Goal: Find specific page/section: Find specific page/section

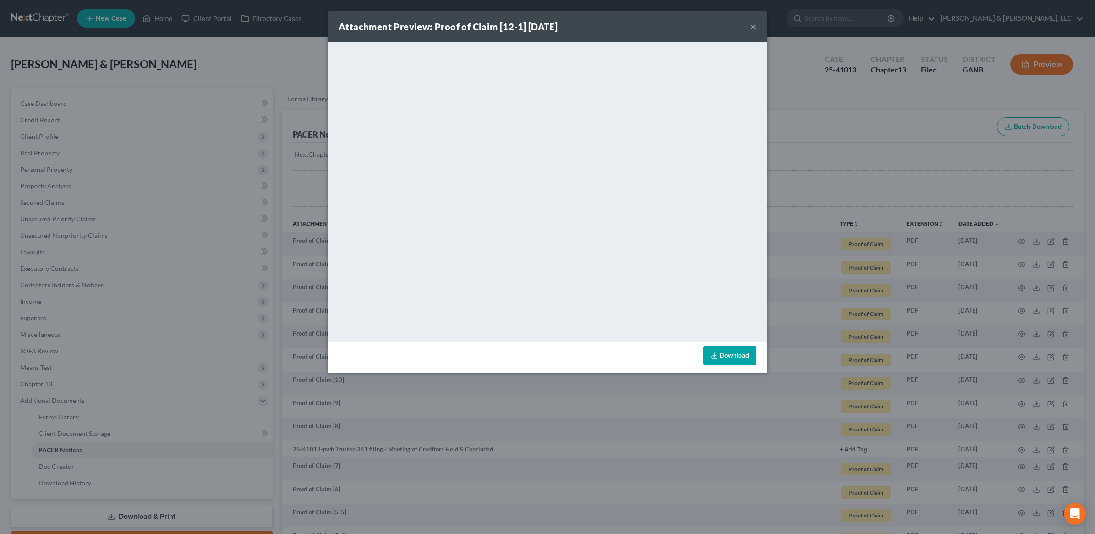
click at [207, 92] on div "Attachment Preview: Proof of Claim [12-1] [DATE] × <object ng-attr-data='[URL][…" at bounding box center [547, 267] width 1095 height 534
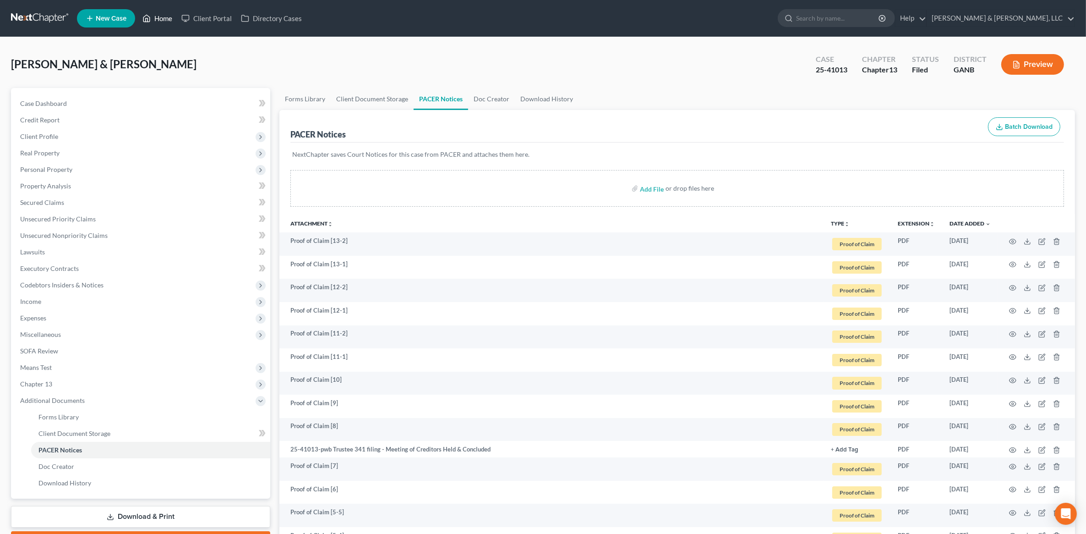
click at [159, 20] on link "Home" at bounding box center [157, 18] width 39 height 16
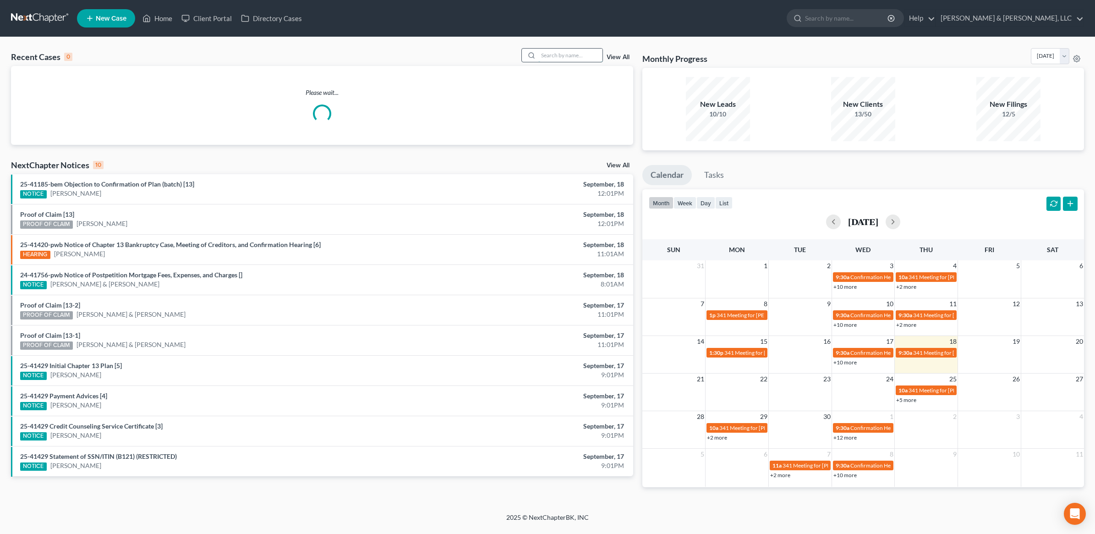
click at [583, 55] on input "search" at bounding box center [570, 55] width 64 height 13
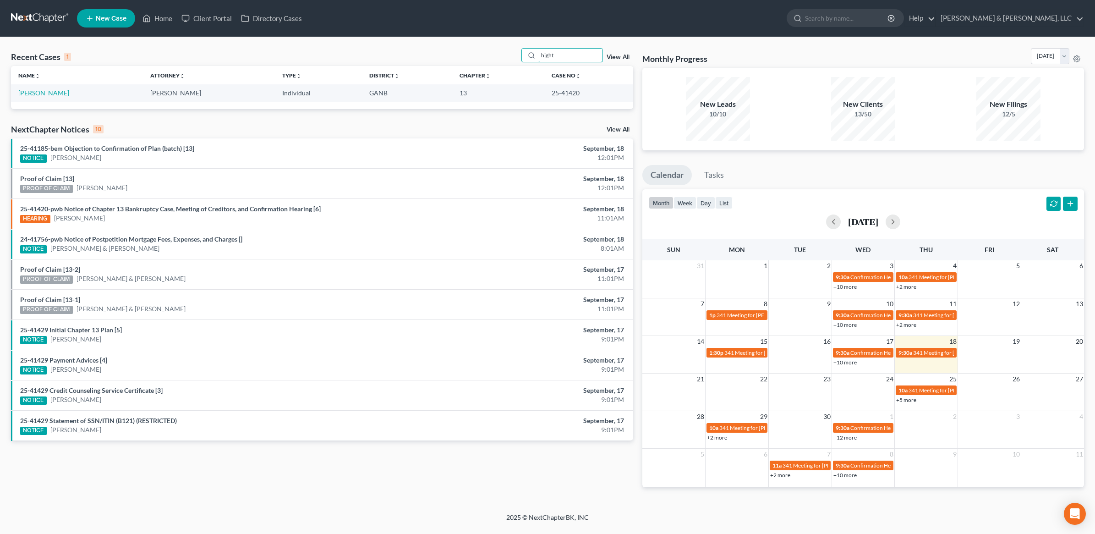
type input "hight"
click at [50, 90] on link "[PERSON_NAME]" at bounding box center [43, 93] width 51 height 8
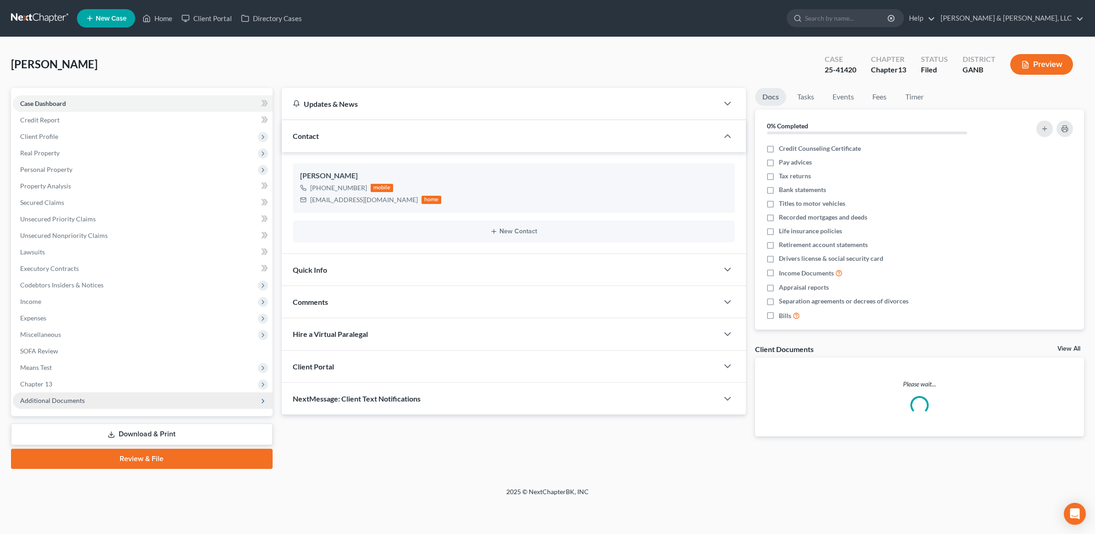
click at [79, 392] on span "Additional Documents" at bounding box center [143, 400] width 260 height 16
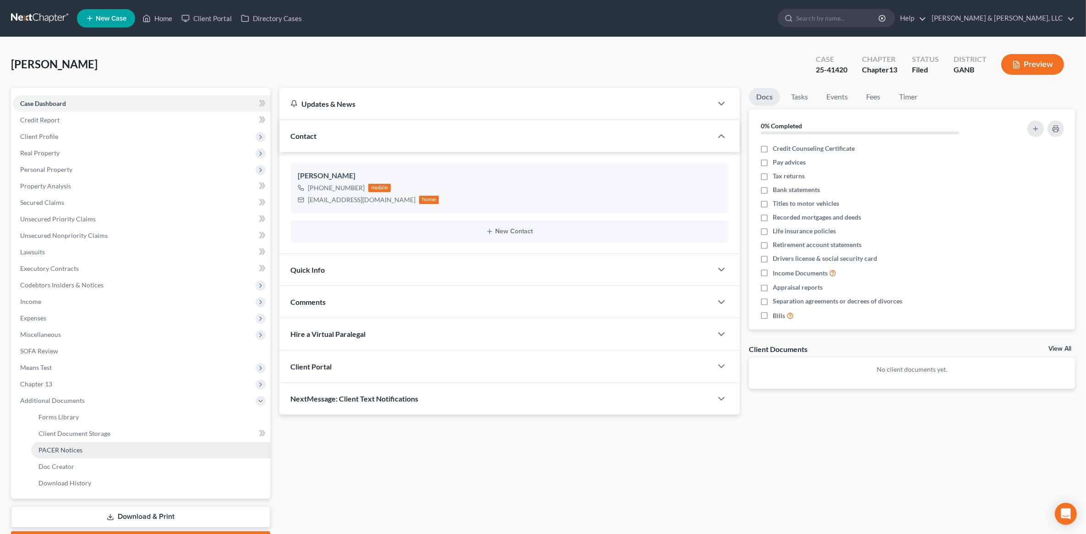
click at [75, 446] on span "PACER Notices" at bounding box center [60, 450] width 44 height 8
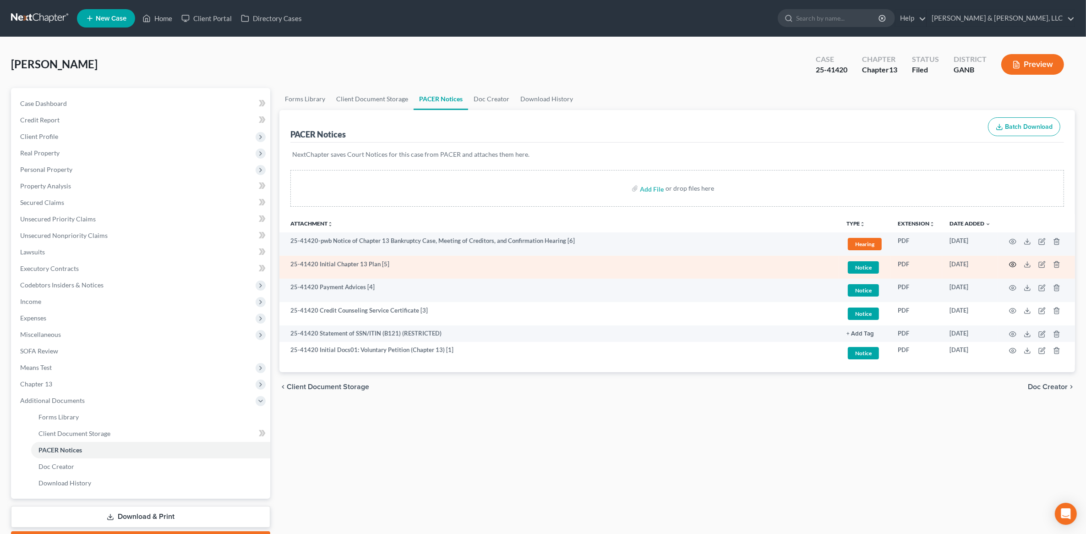
click at [1013, 262] on icon "button" at bounding box center [1012, 264] width 7 height 7
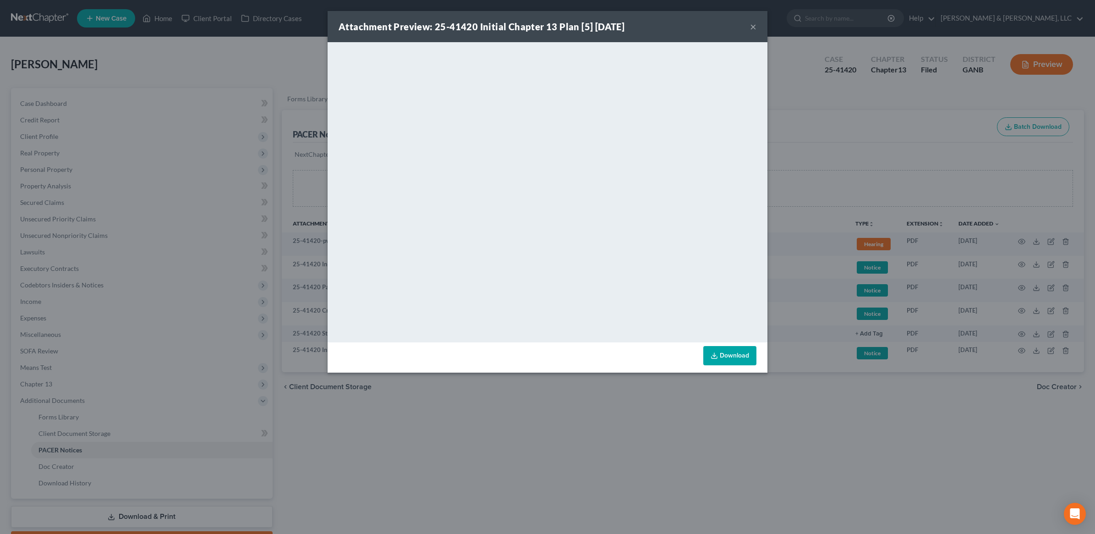
click at [752, 22] on button "×" at bounding box center [753, 26] width 6 height 11
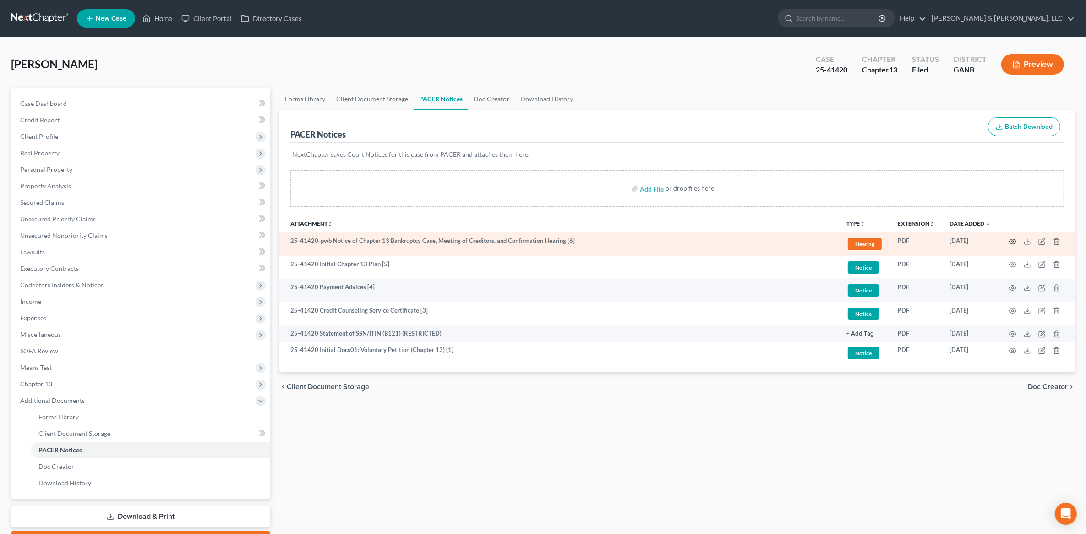
click at [1014, 240] on icon "button" at bounding box center [1012, 241] width 7 height 7
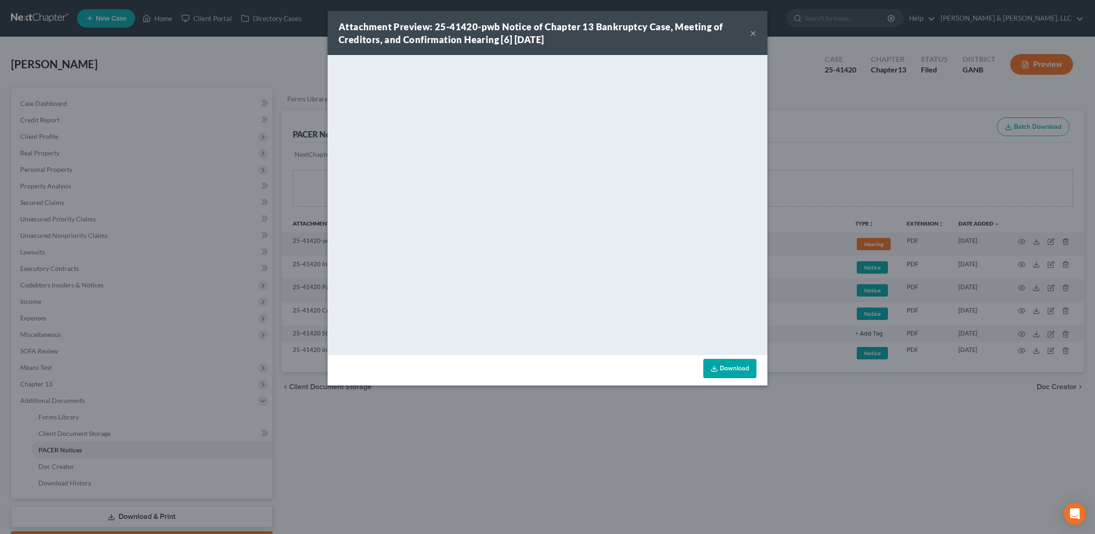
click at [752, 33] on button "×" at bounding box center [753, 32] width 6 height 11
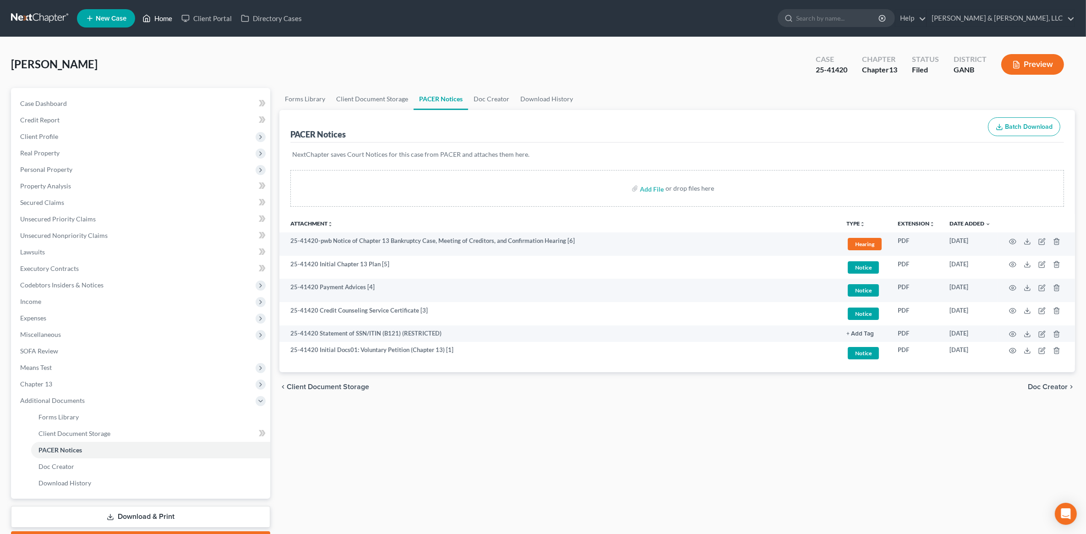
click at [159, 21] on link "Home" at bounding box center [157, 18] width 39 height 16
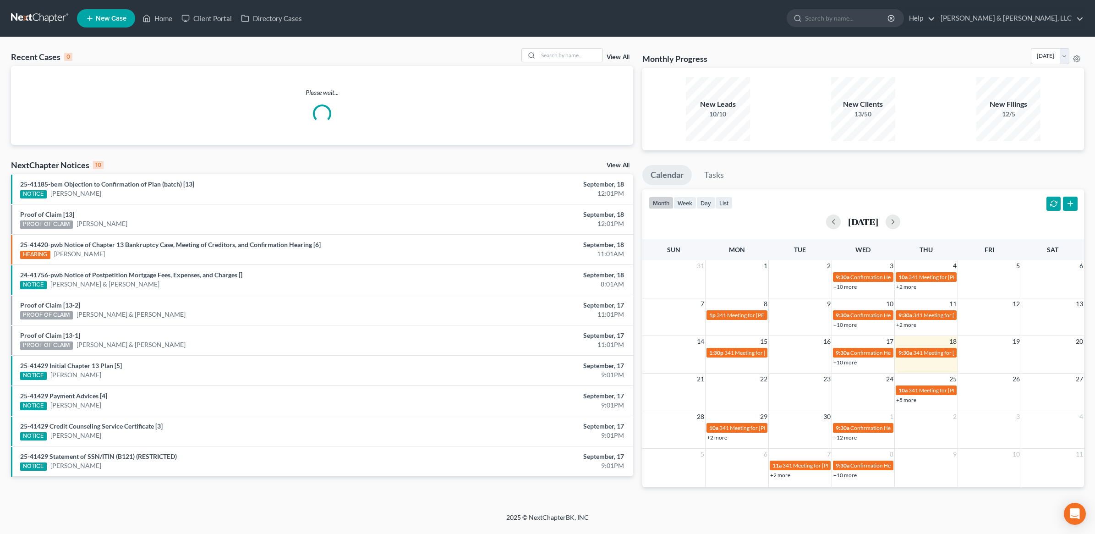
click at [590, 63] on div "Recent Cases 0 View All" at bounding box center [322, 57] width 622 height 18
click at [583, 55] on input "search" at bounding box center [570, 55] width 64 height 13
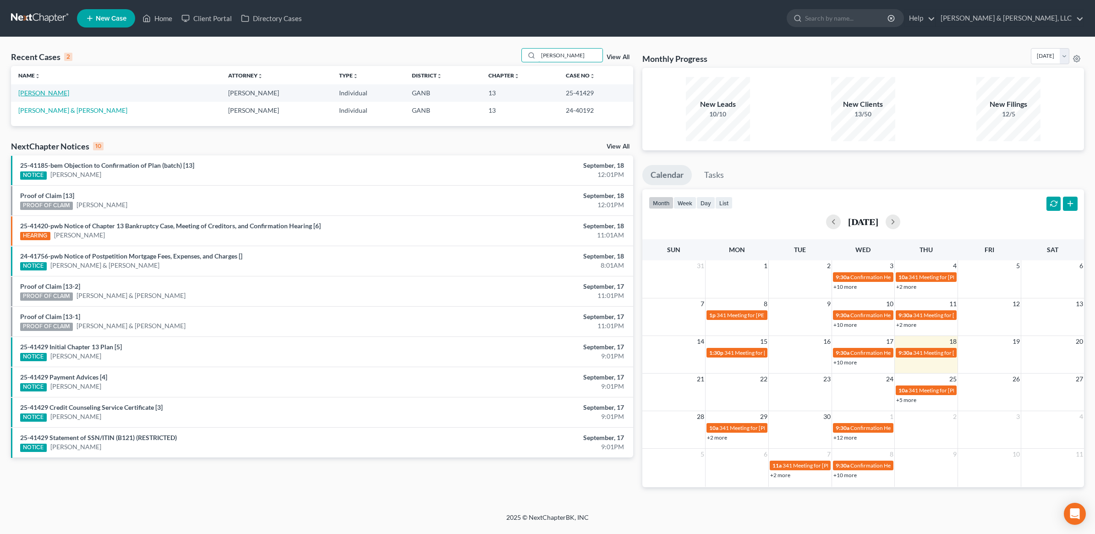
type input "[PERSON_NAME]"
click at [40, 93] on link "[PERSON_NAME]" at bounding box center [43, 93] width 51 height 8
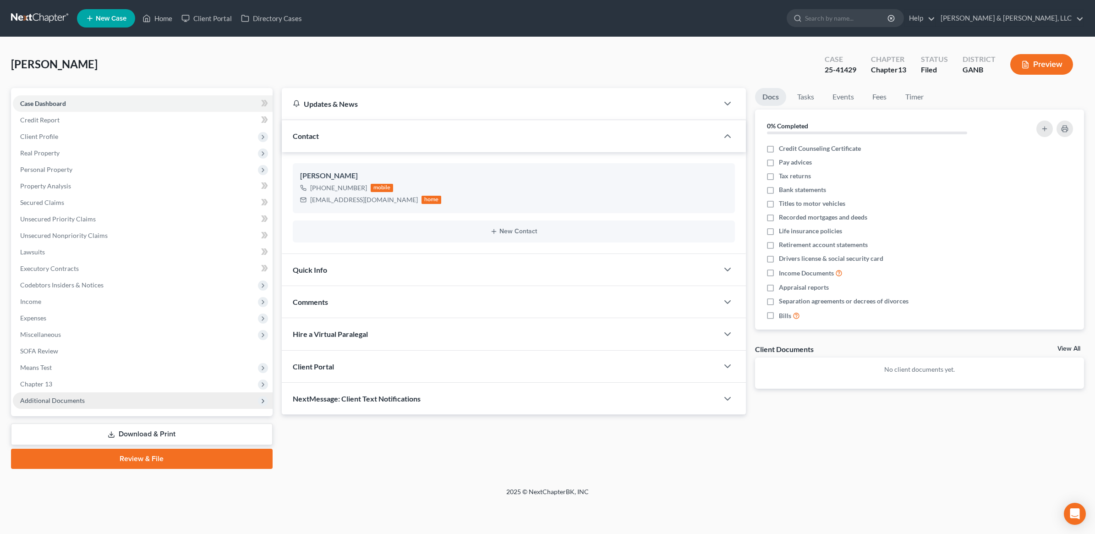
click at [98, 408] on span "Additional Documents" at bounding box center [143, 400] width 260 height 16
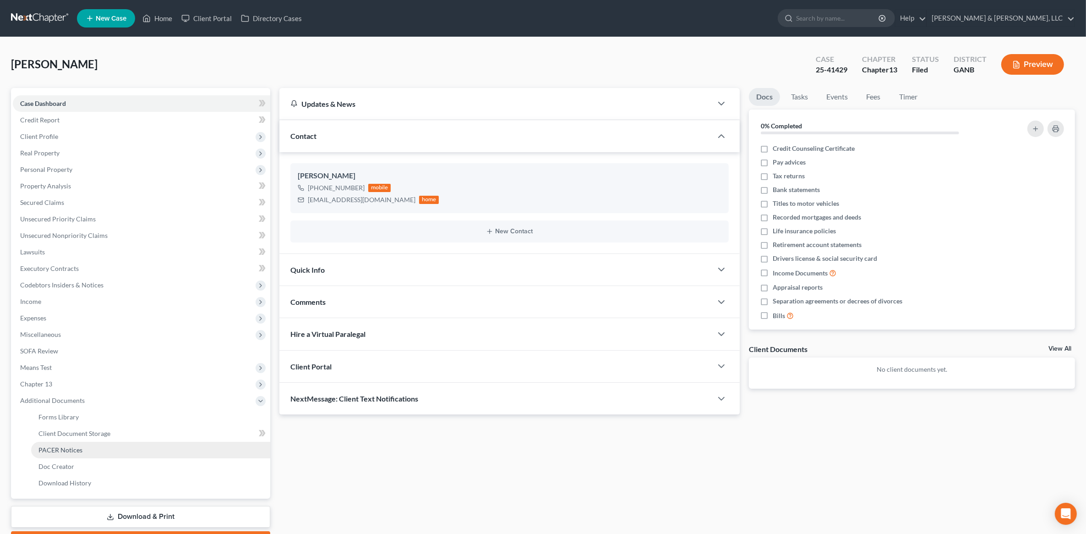
click at [73, 450] on span "PACER Notices" at bounding box center [60, 450] width 44 height 8
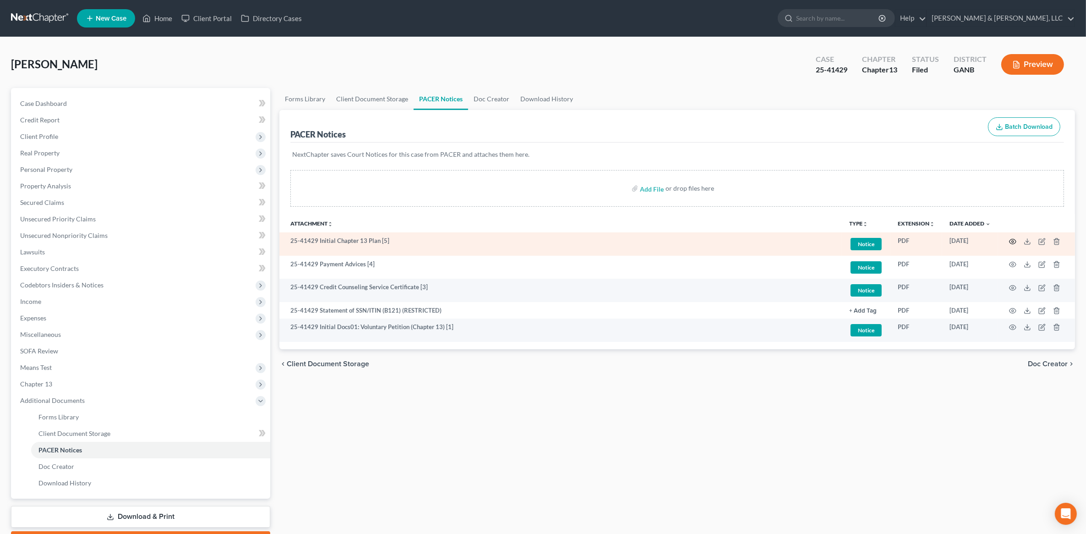
click at [1015, 244] on icon "button" at bounding box center [1012, 241] width 7 height 7
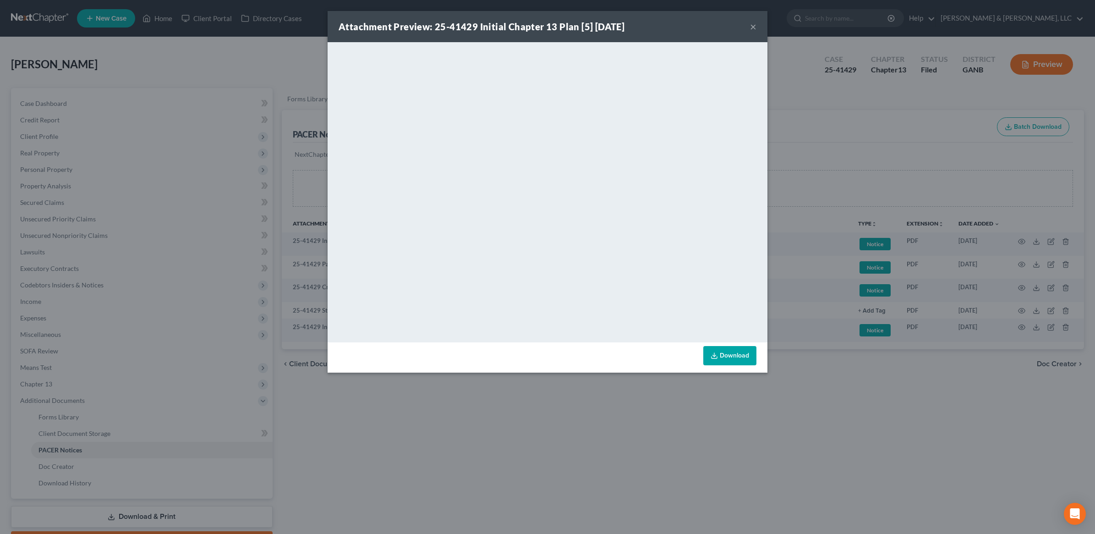
click at [872, 125] on div "Attachment Preview: 25-41429 Initial Chapter 13 Plan [5] [DATE] × <object ng-at…" at bounding box center [547, 267] width 1095 height 534
